Goal: Information Seeking & Learning: Learn about a topic

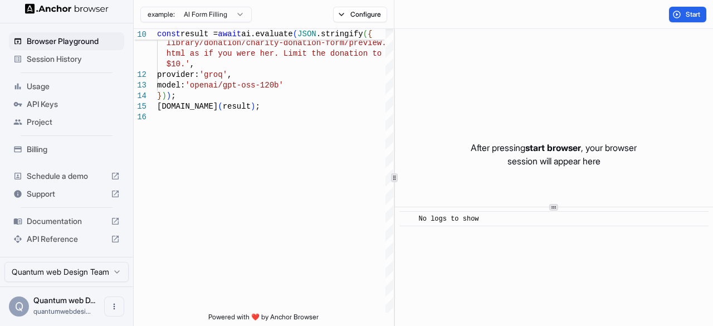
scroll to position [12, 0]
click at [115, 302] on button "Open menu" at bounding box center [114, 306] width 20 height 20
click at [101, 284] on div at bounding box center [356, 163] width 713 height 326
drag, startPoint x: 81, startPoint y: 175, endPoint x: 53, endPoint y: 172, distance: 27.4
click at [53, 172] on span "Schedule a demo" at bounding box center [67, 175] width 80 height 11
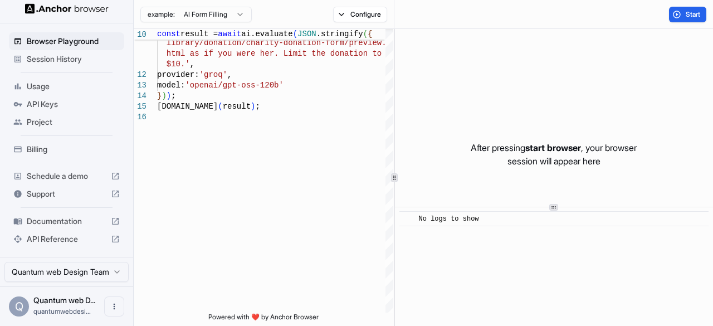
click at [82, 216] on span "Documentation" at bounding box center [67, 221] width 80 height 11
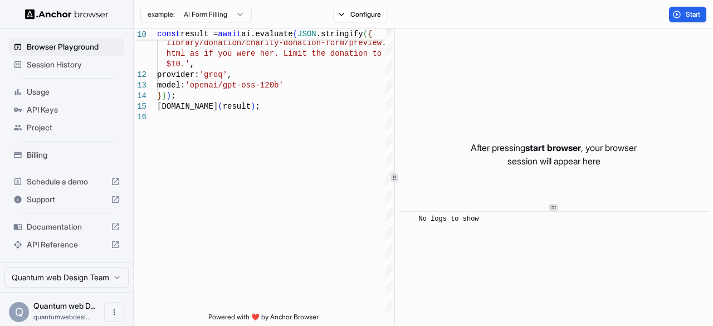
click at [49, 15] on img at bounding box center [67, 14] width 84 height 11
